Goal: Information Seeking & Learning: Learn about a topic

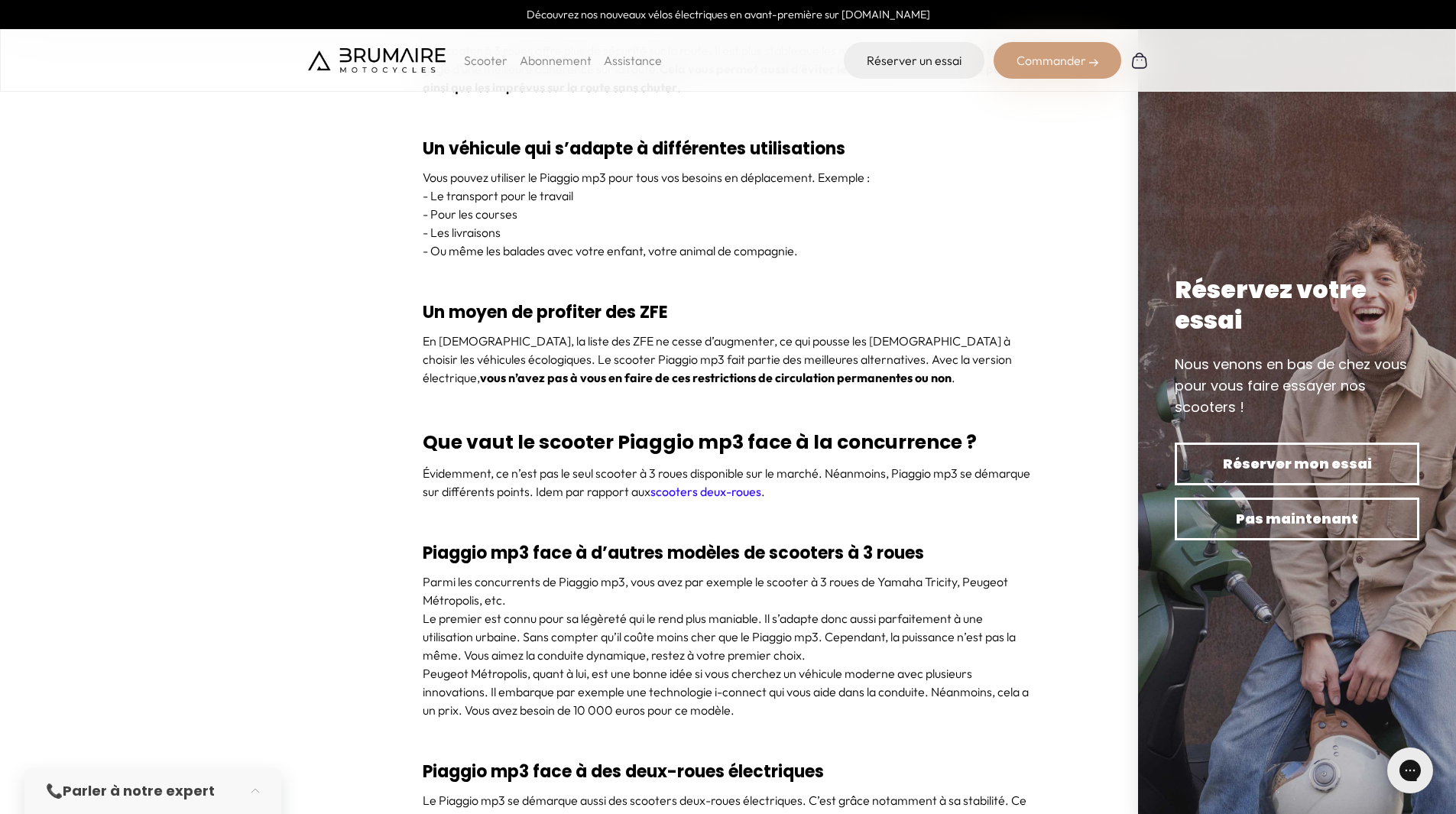
scroll to position [4588, 0]
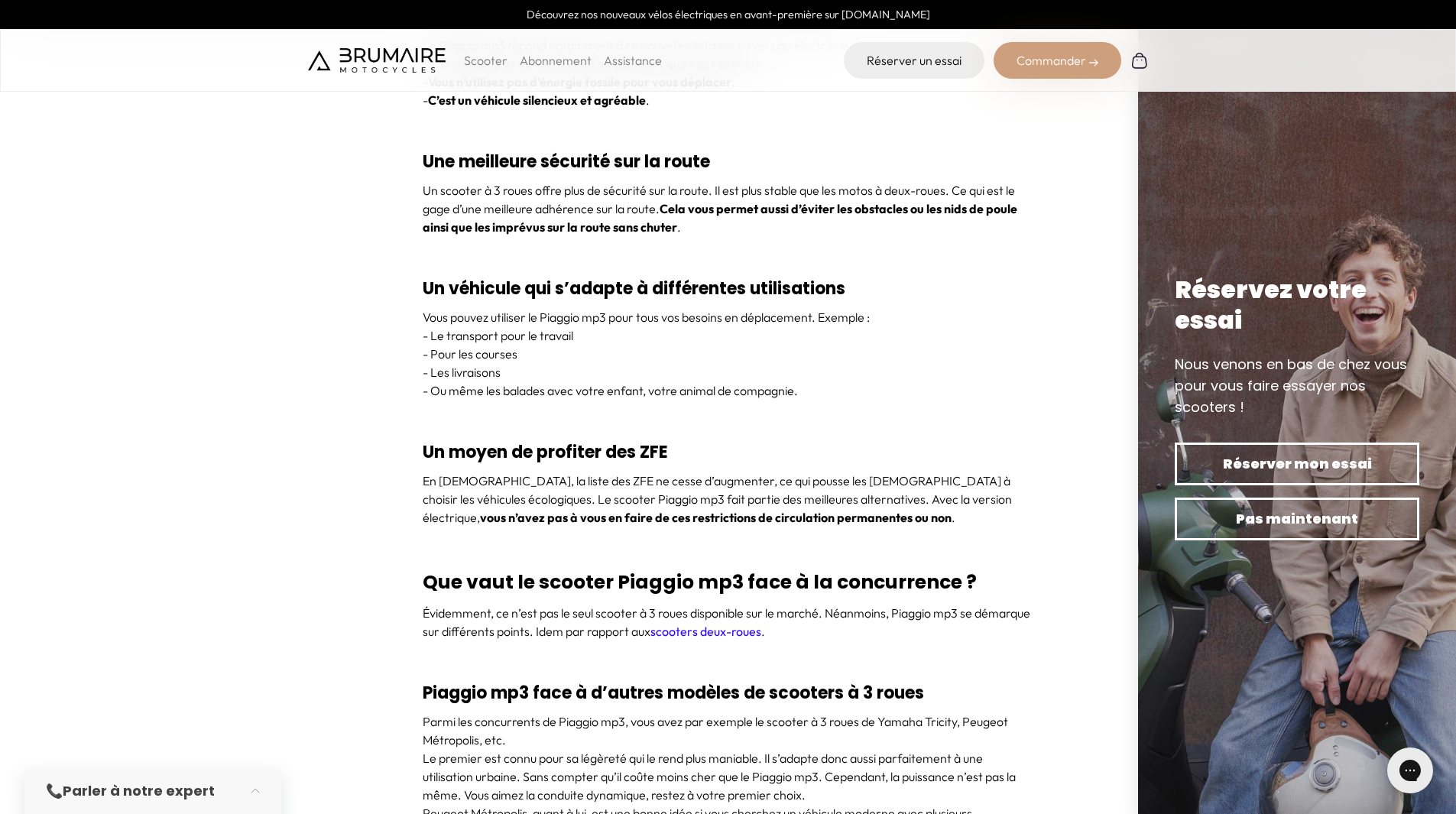
click at [494, 59] on p "Scooter" at bounding box center [485, 60] width 44 height 18
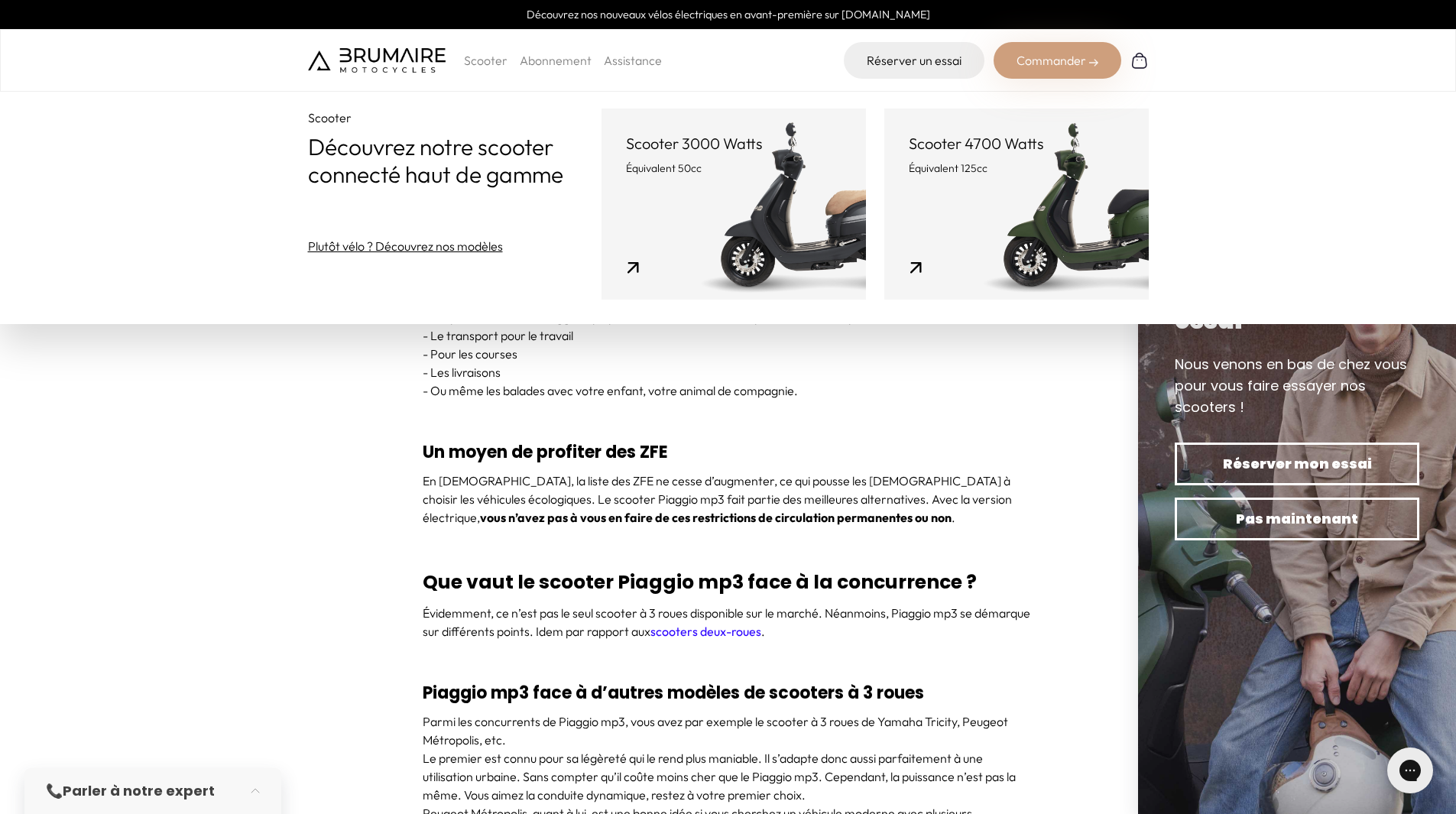
click at [1017, 142] on p "Scooter 4700 Watts" at bounding box center [1017, 144] width 216 height 21
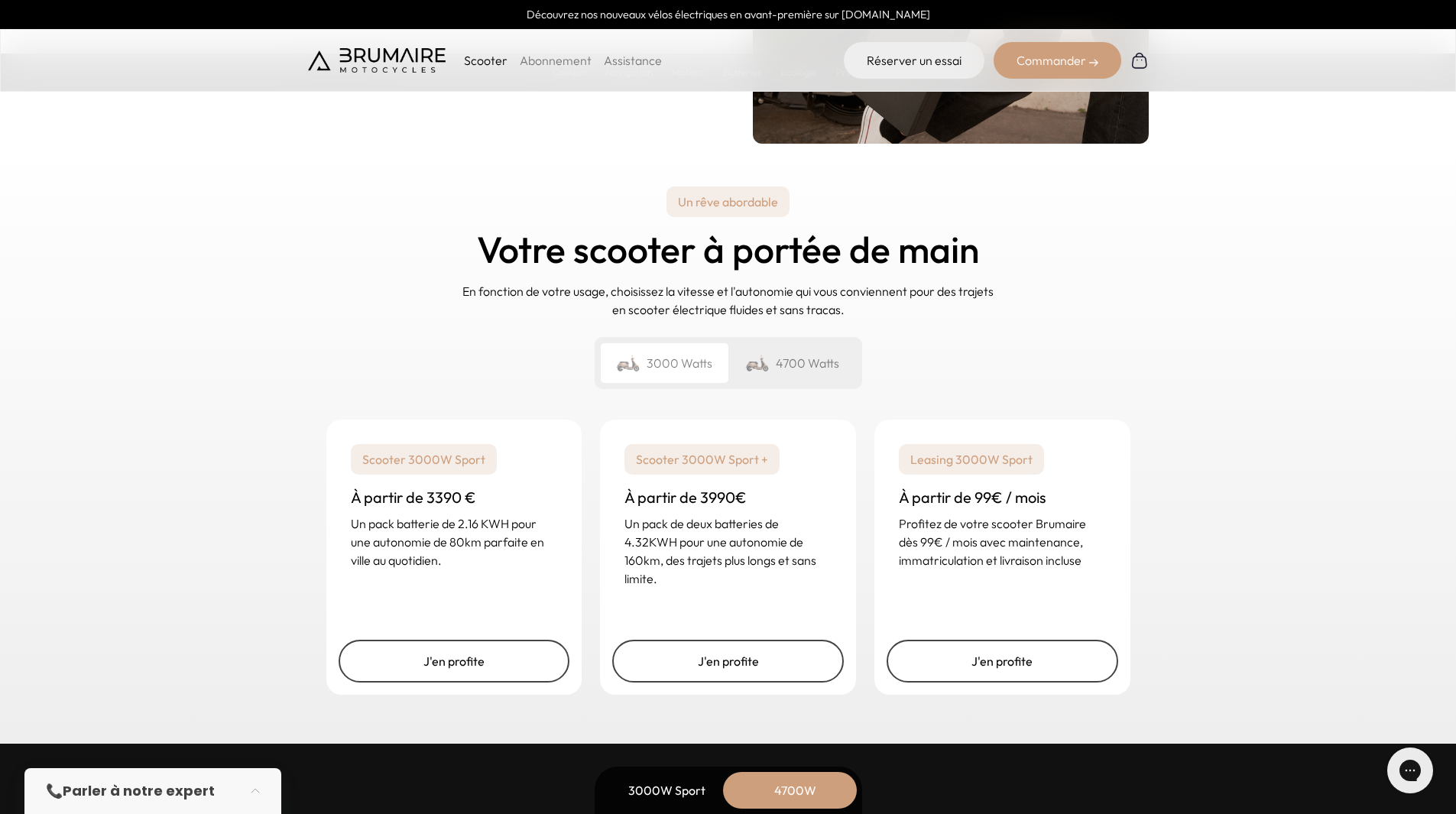
scroll to position [3823, 0]
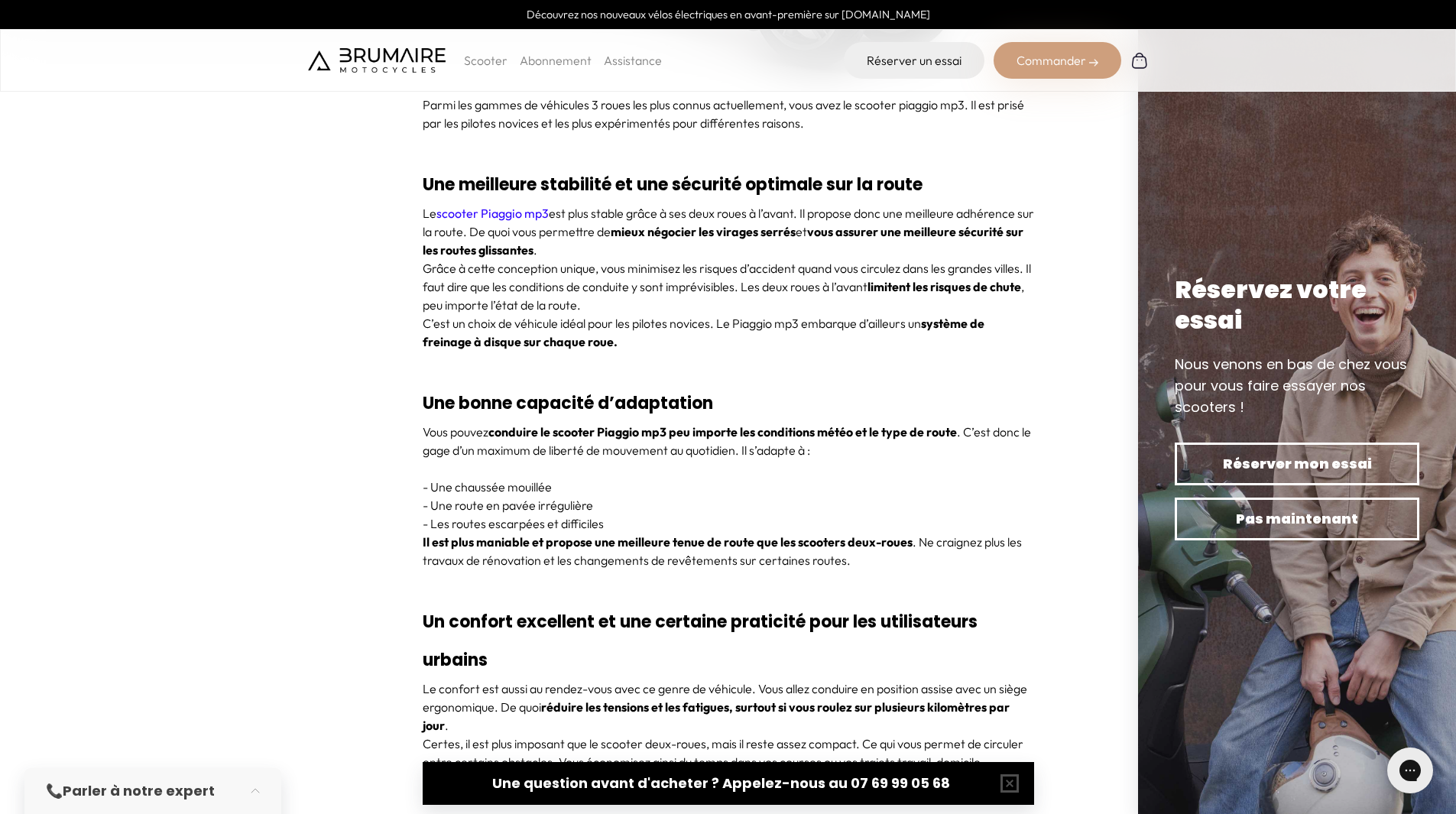
scroll to position [2064, 0]
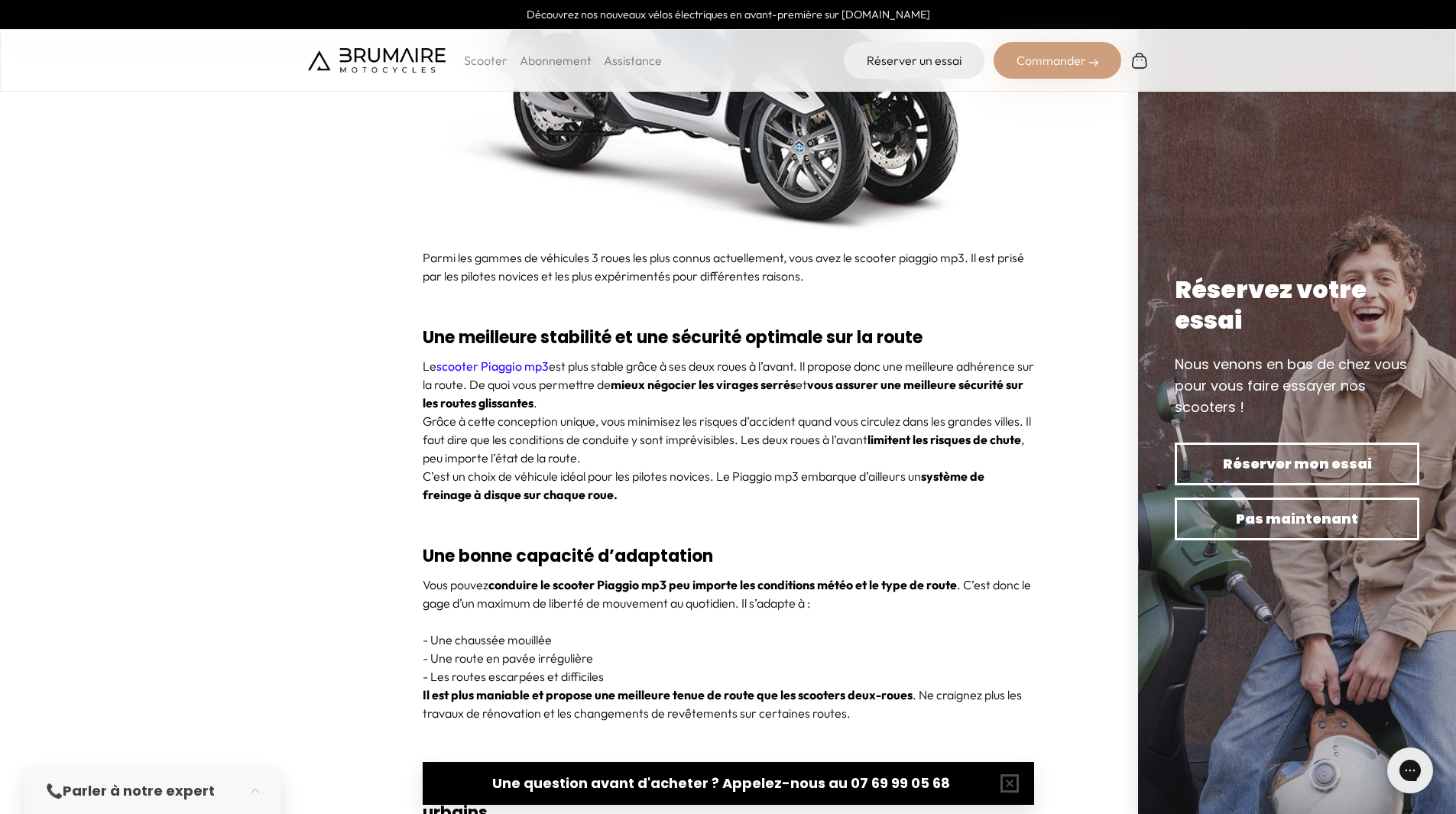
click at [518, 367] on link "scooter Piaggio mp3" at bounding box center [492, 366] width 113 height 16
